Goal: Register for event/course

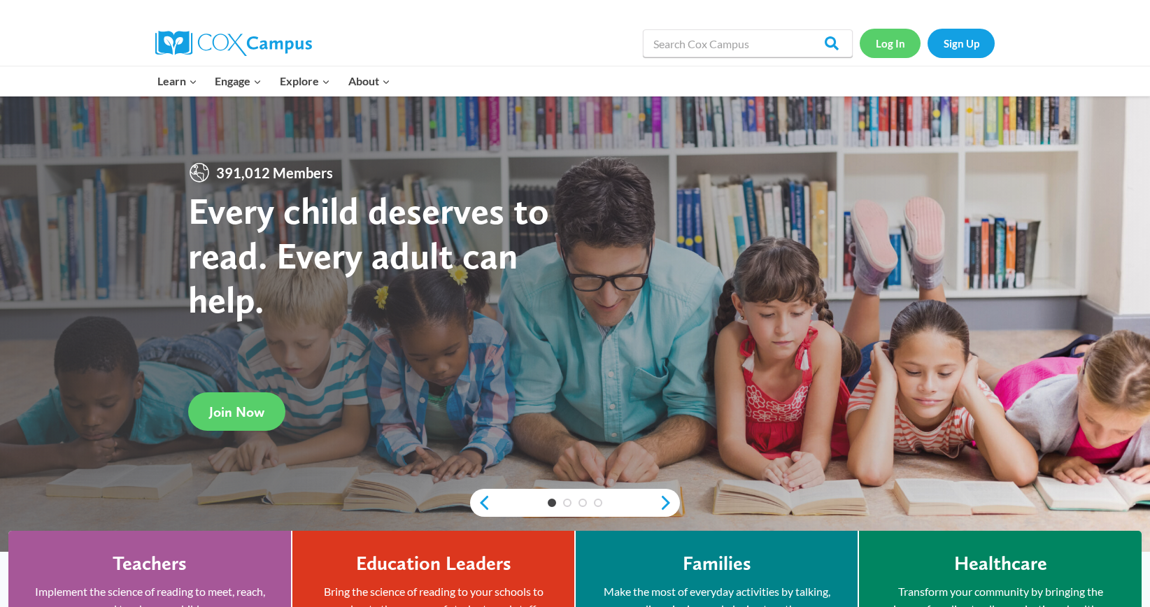
click at [893, 48] on link "Log In" at bounding box center [889, 43] width 61 height 29
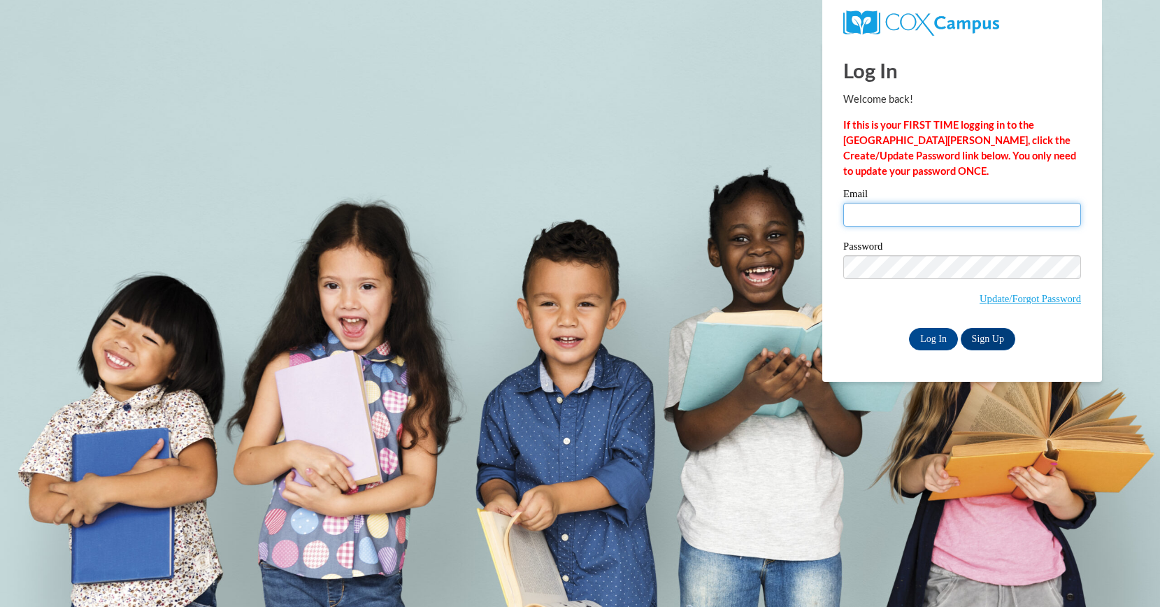
click at [874, 212] on input "Email" at bounding box center [962, 215] width 238 height 24
paste input "mcabral1@student.clayton.edu"
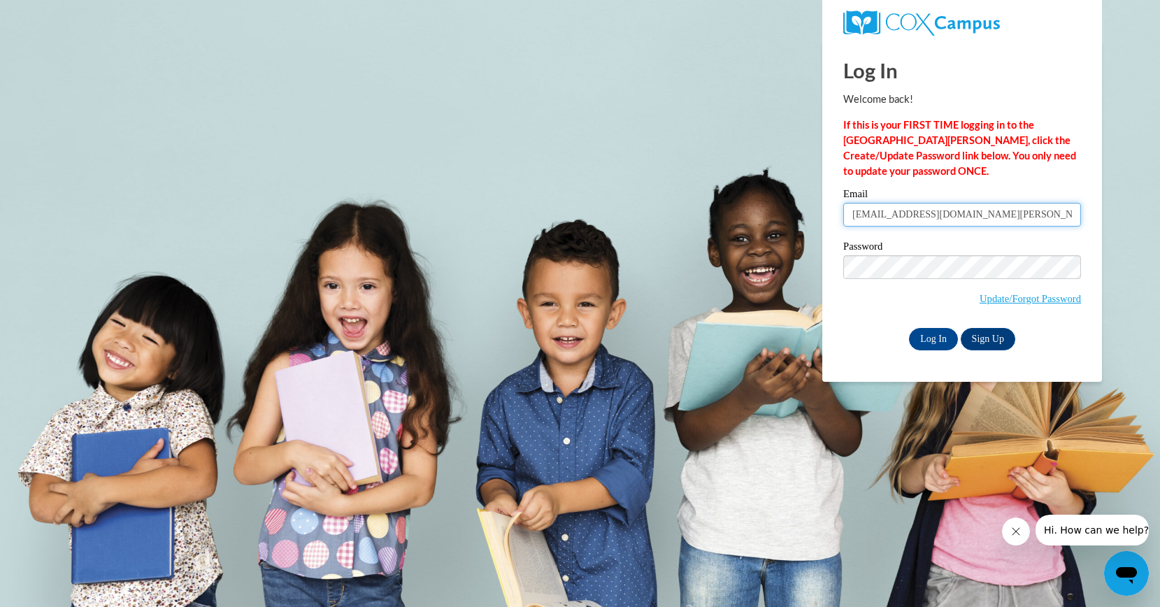
type input "mcabral1@student.clayton.edu"
click at [939, 331] on input "Log In" at bounding box center [933, 339] width 49 height 22
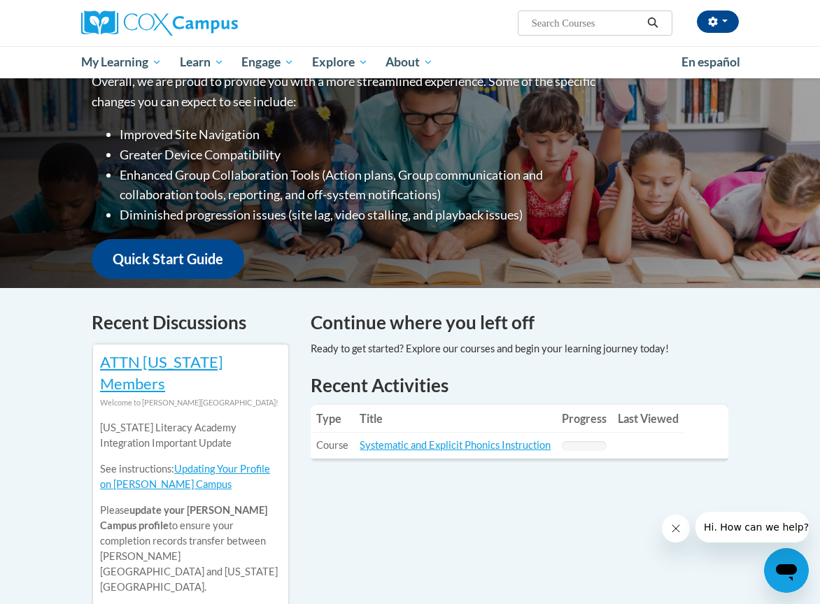
scroll to position [217, 0]
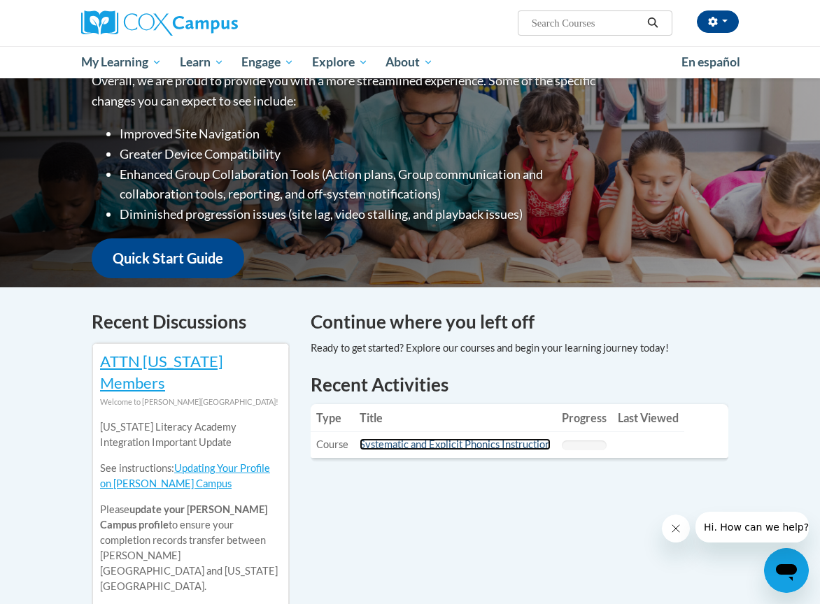
click at [438, 438] on link "Systematic and Explicit Phonics Instruction" at bounding box center [454, 444] width 191 height 12
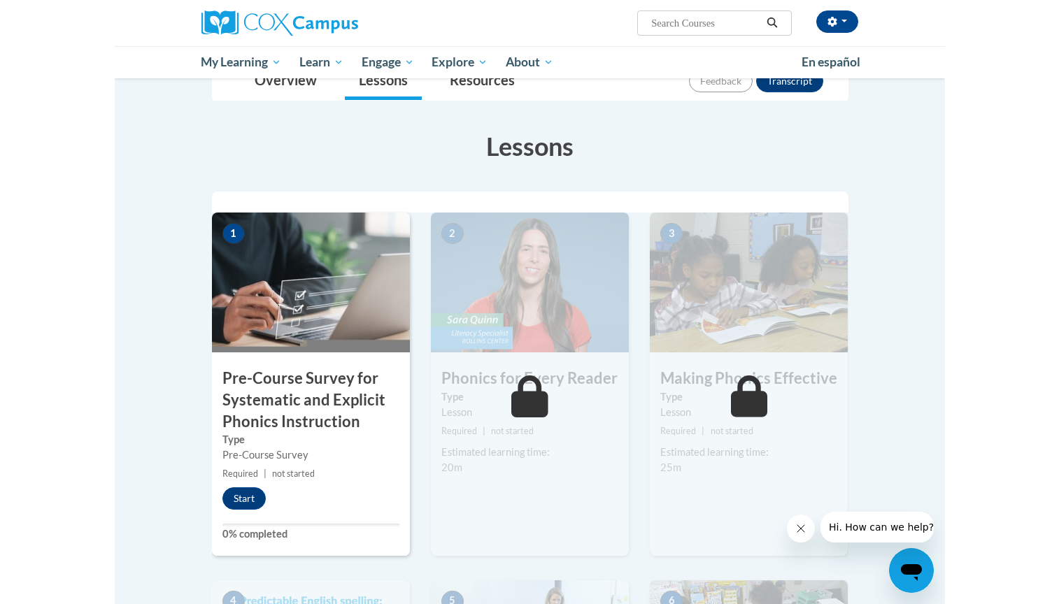
scroll to position [203, 0]
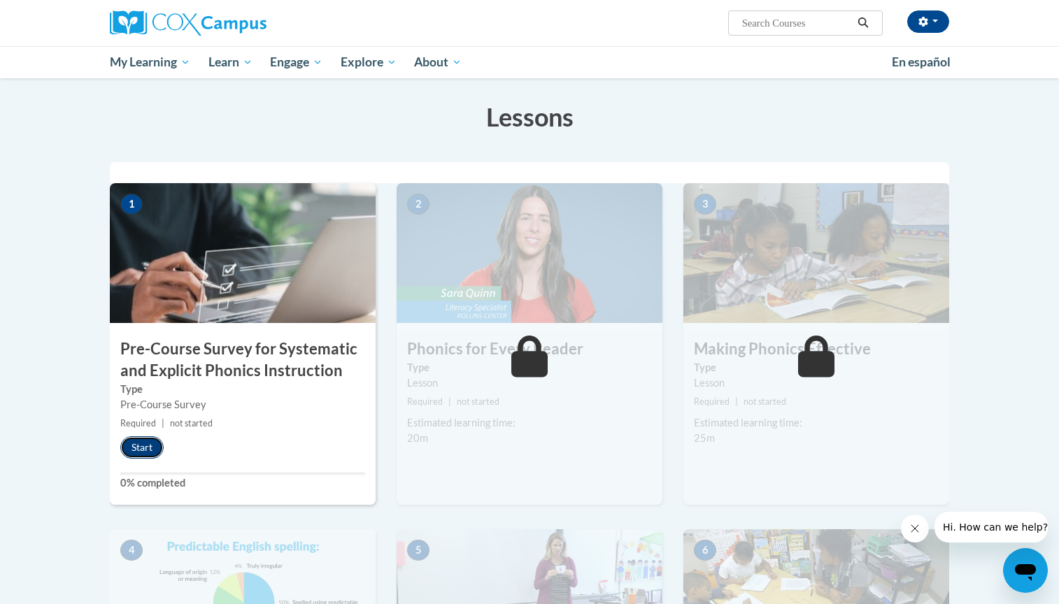
click at [155, 448] on button "Start" at bounding box center [141, 447] width 43 height 22
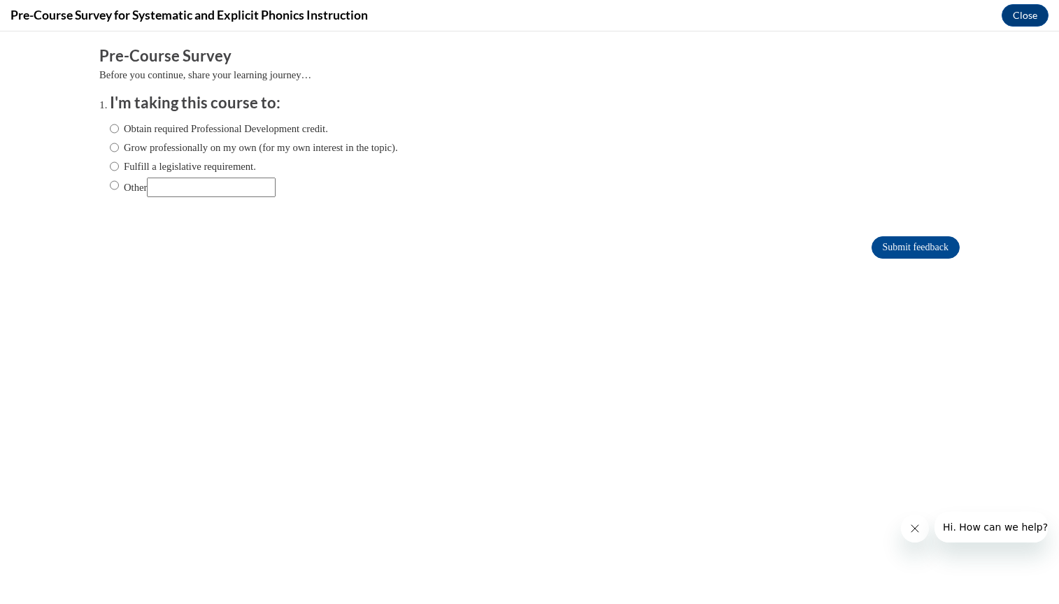
scroll to position [0, 0]
click at [220, 131] on label "Obtain required Professional Development credit." at bounding box center [219, 128] width 218 height 15
click at [119, 131] on input "Obtain required Professional Development credit." at bounding box center [114, 128] width 9 height 15
radio input "true"
click at [819, 245] on input "Submit feedback" at bounding box center [915, 247] width 88 height 22
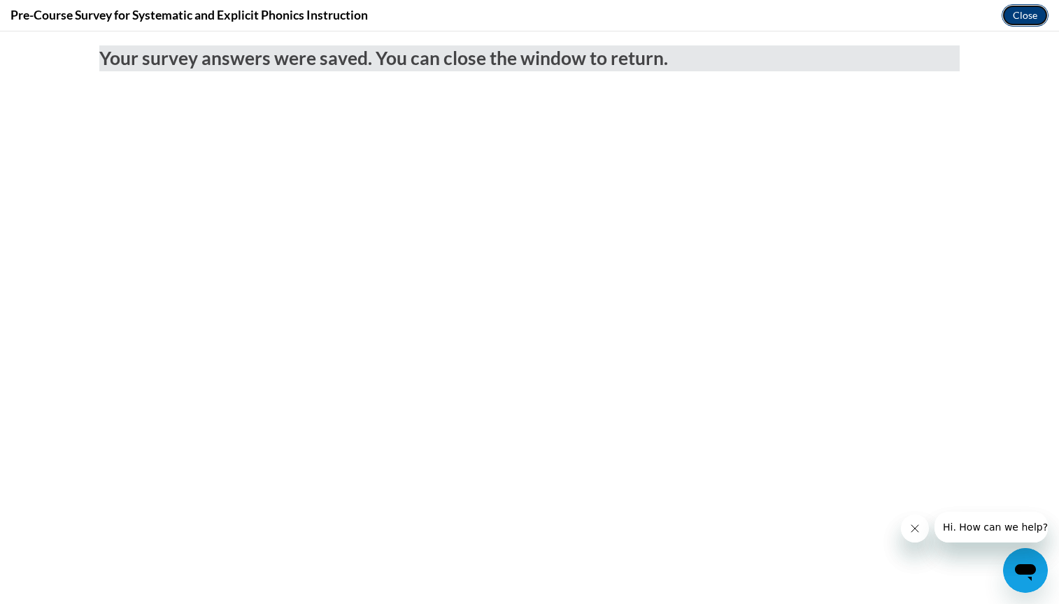
click at [819, 13] on button "Close" at bounding box center [1024, 15] width 47 height 22
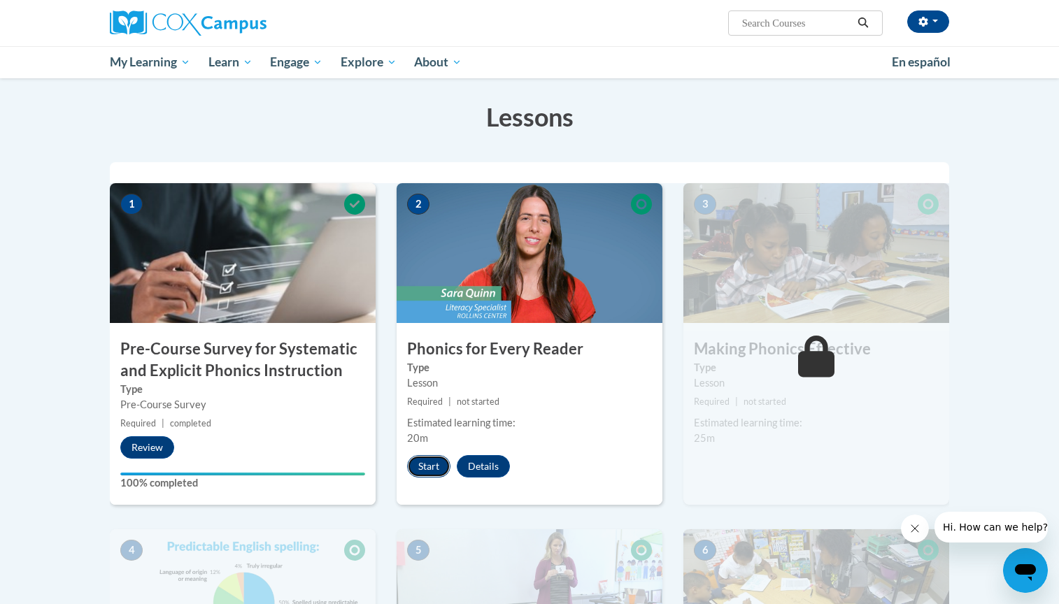
click at [428, 466] on button "Start" at bounding box center [428, 466] width 43 height 22
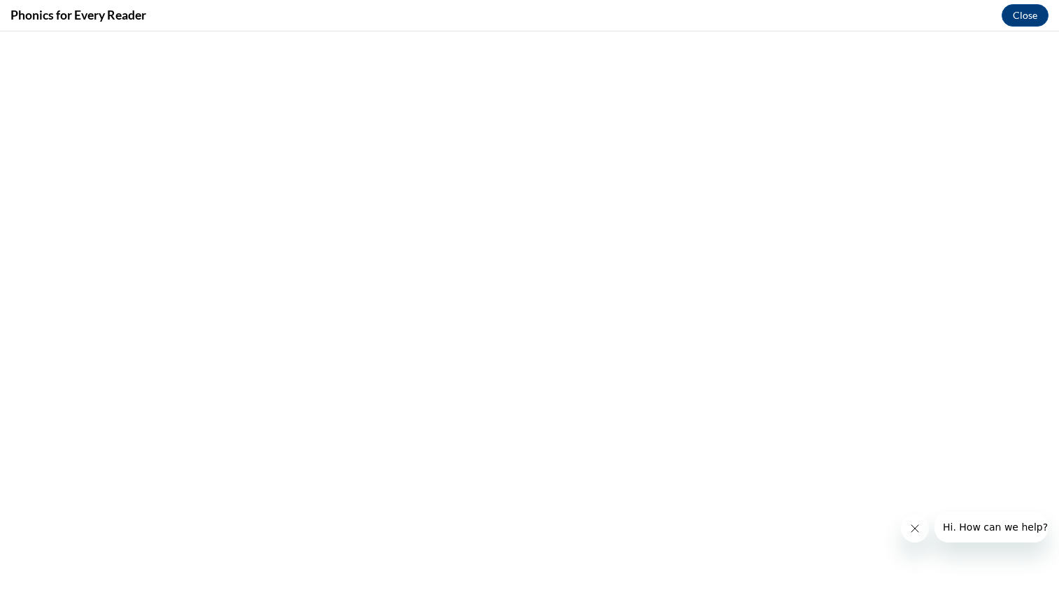
click at [819, 536] on button "Close message from company" at bounding box center [915, 529] width 28 height 28
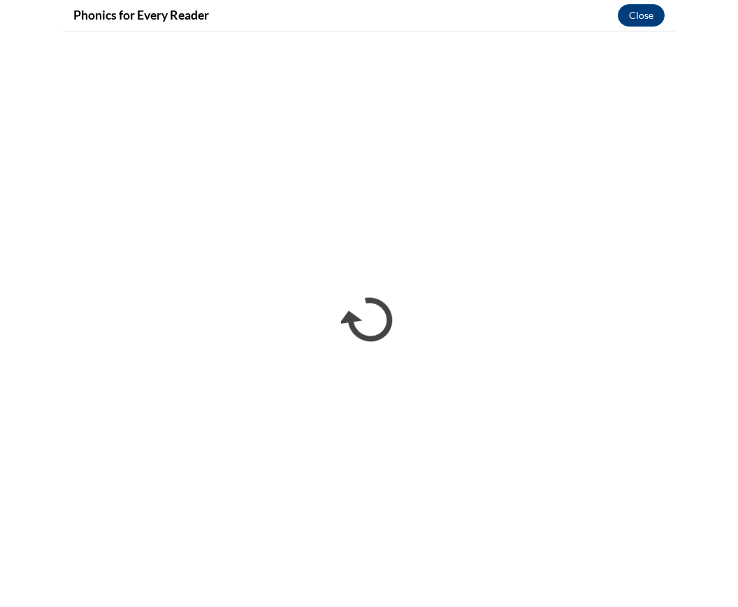
scroll to position [203, 0]
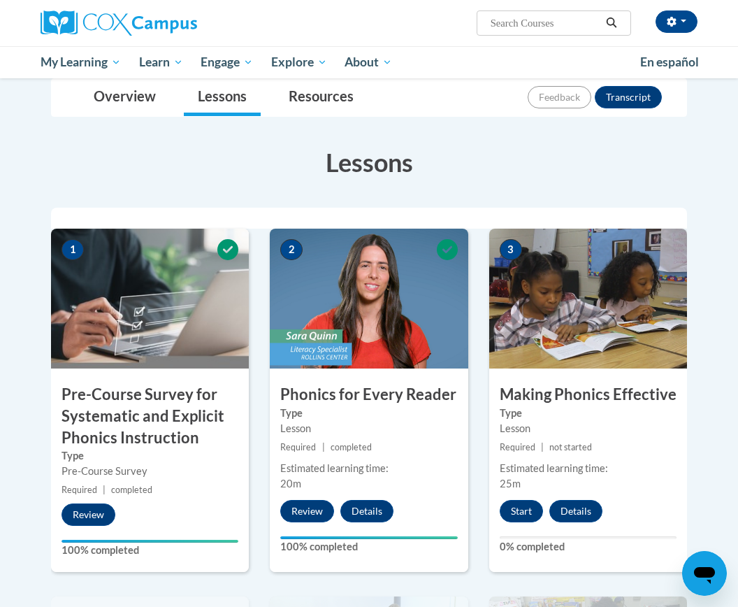
scroll to position [450, 0]
